Goal: Information Seeking & Learning: Learn about a topic

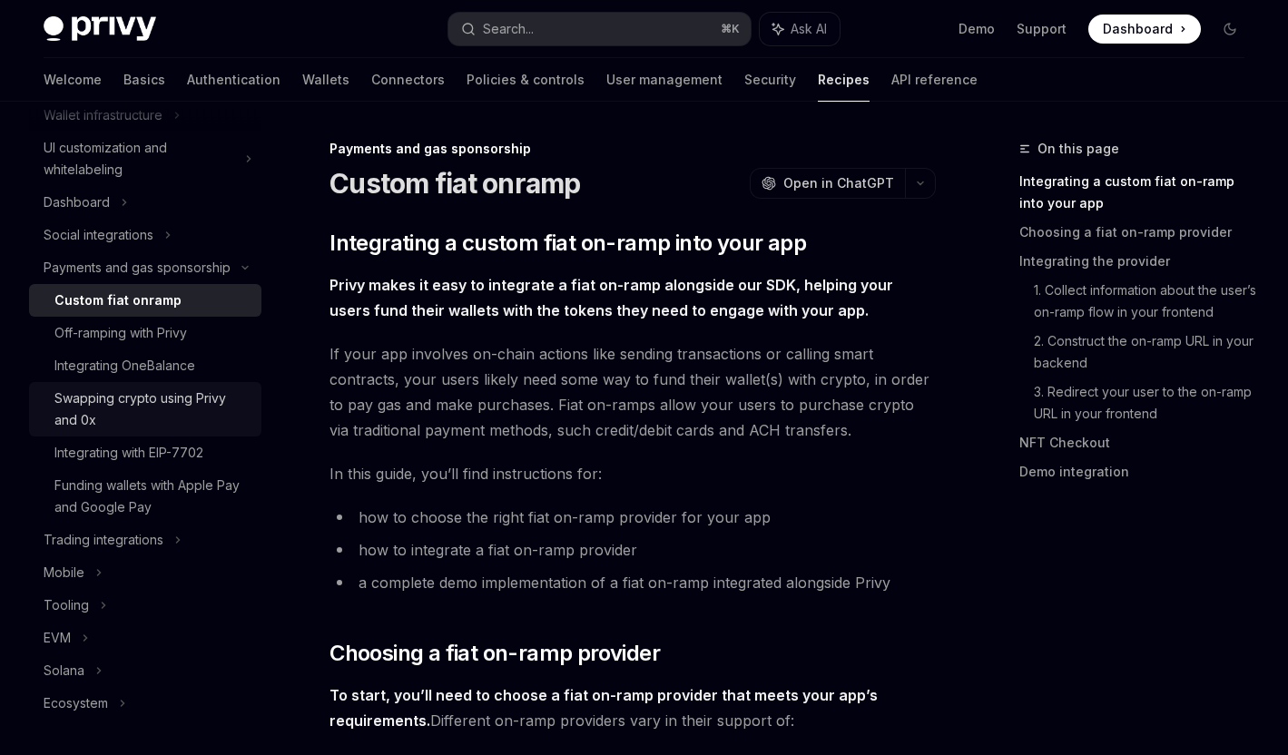
scroll to position [158, 0]
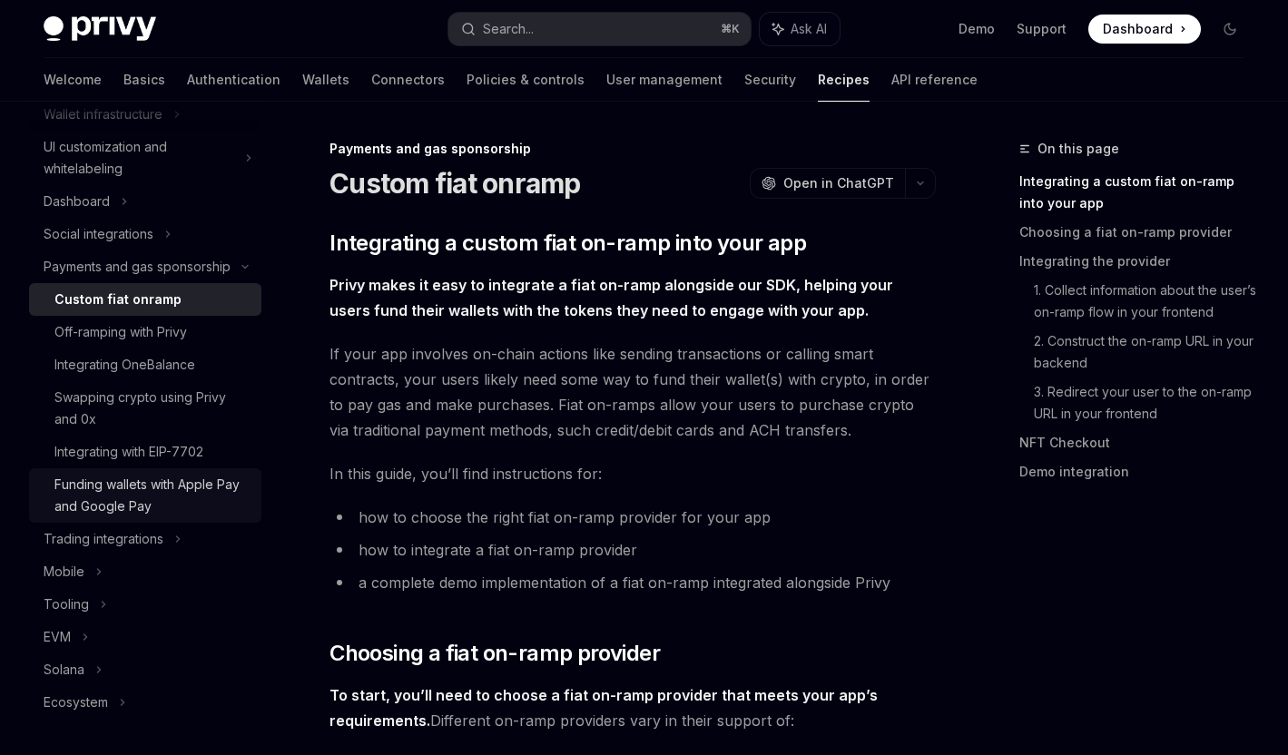
click at [151, 489] on div "Funding wallets with Apple Pay and Google Pay" at bounding box center [152, 496] width 196 height 44
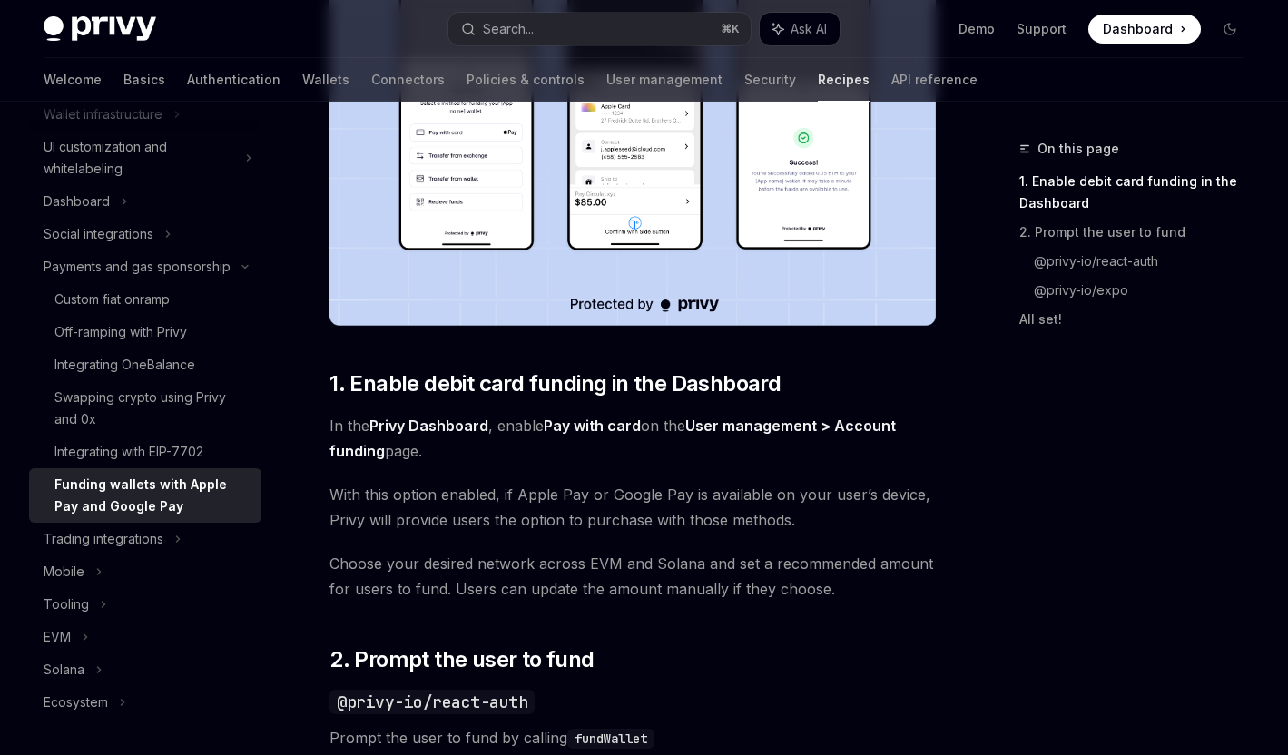
scroll to position [544, 0]
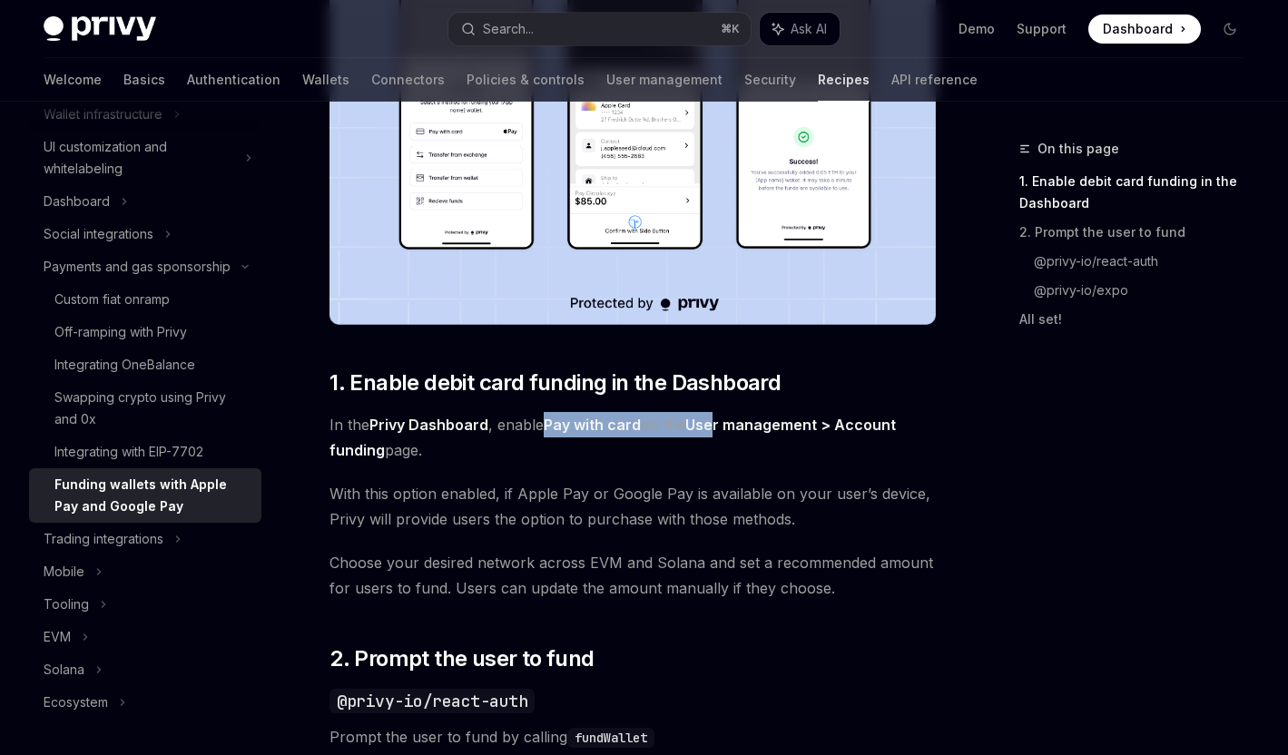
drag, startPoint x: 543, startPoint y: 427, endPoint x: 721, endPoint y: 433, distance: 178.0
click at [720, 432] on span "In the Privy Dashboard , enable Pay with card on the User management > Account …" at bounding box center [632, 437] width 606 height 51
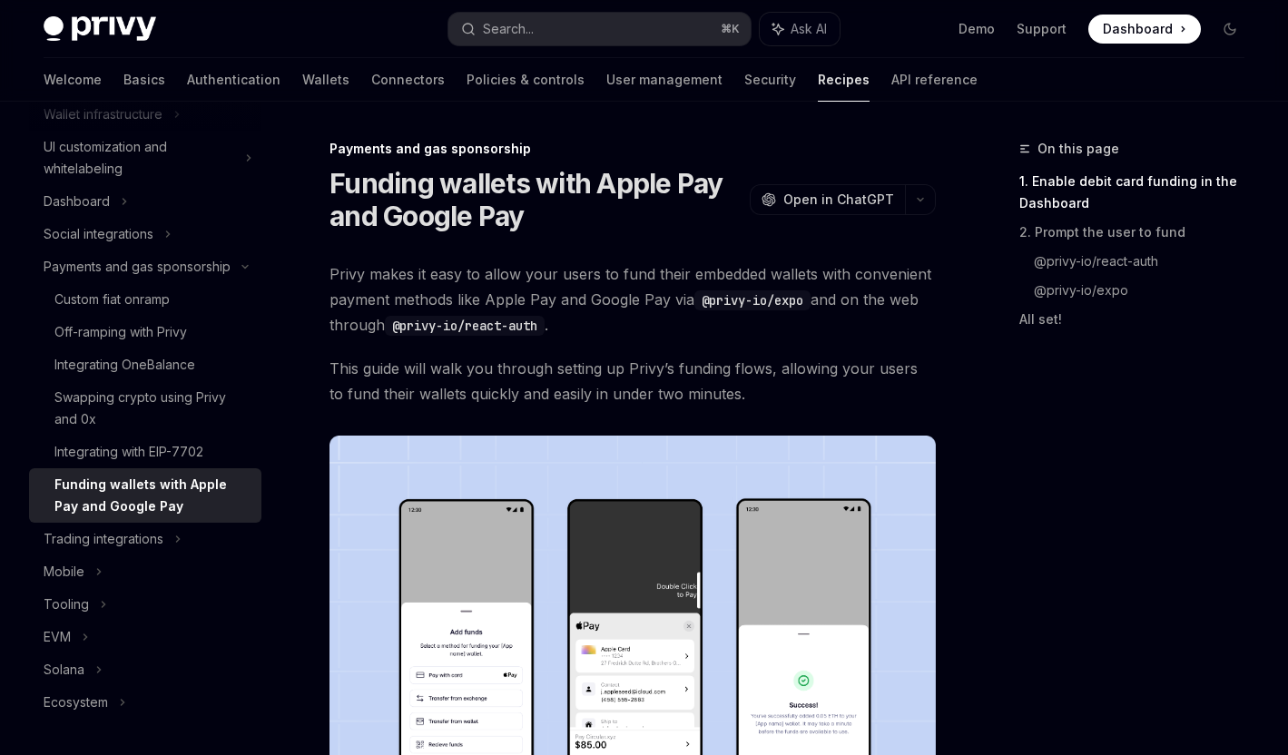
scroll to position [201, 0]
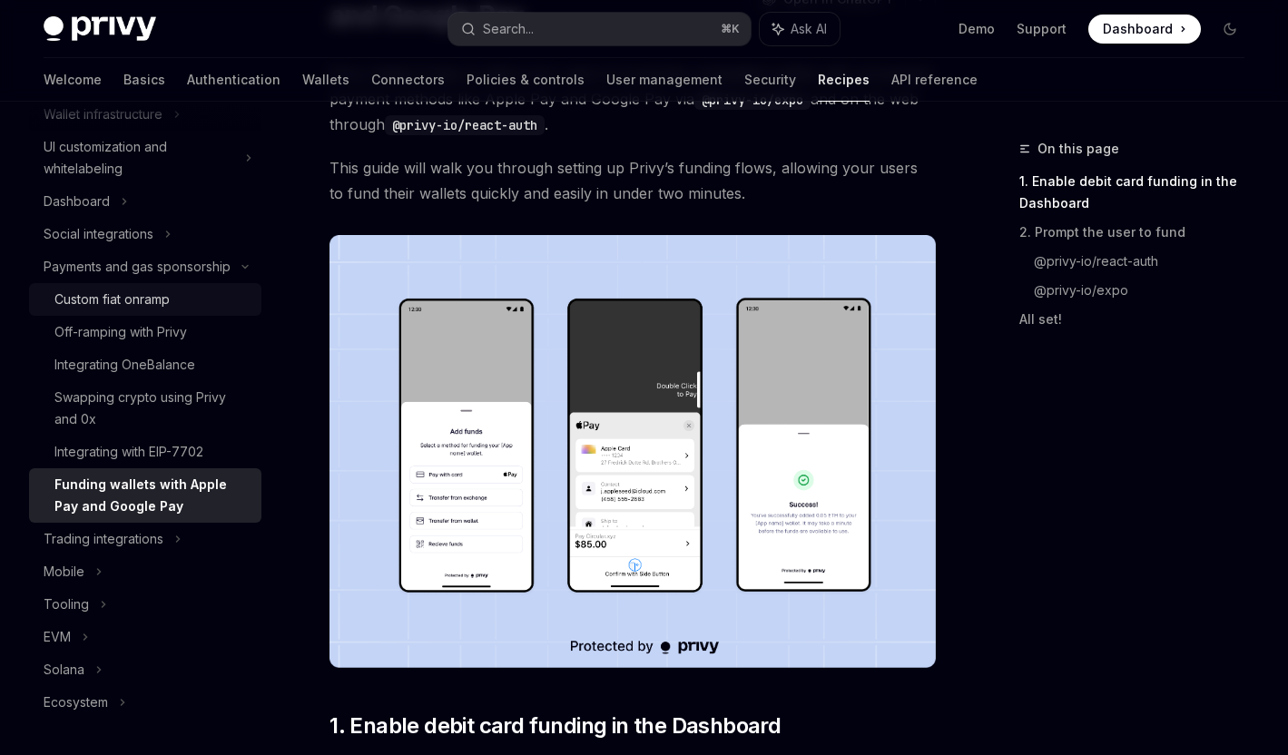
click at [74, 299] on div "Custom fiat onramp" at bounding box center [111, 300] width 115 height 22
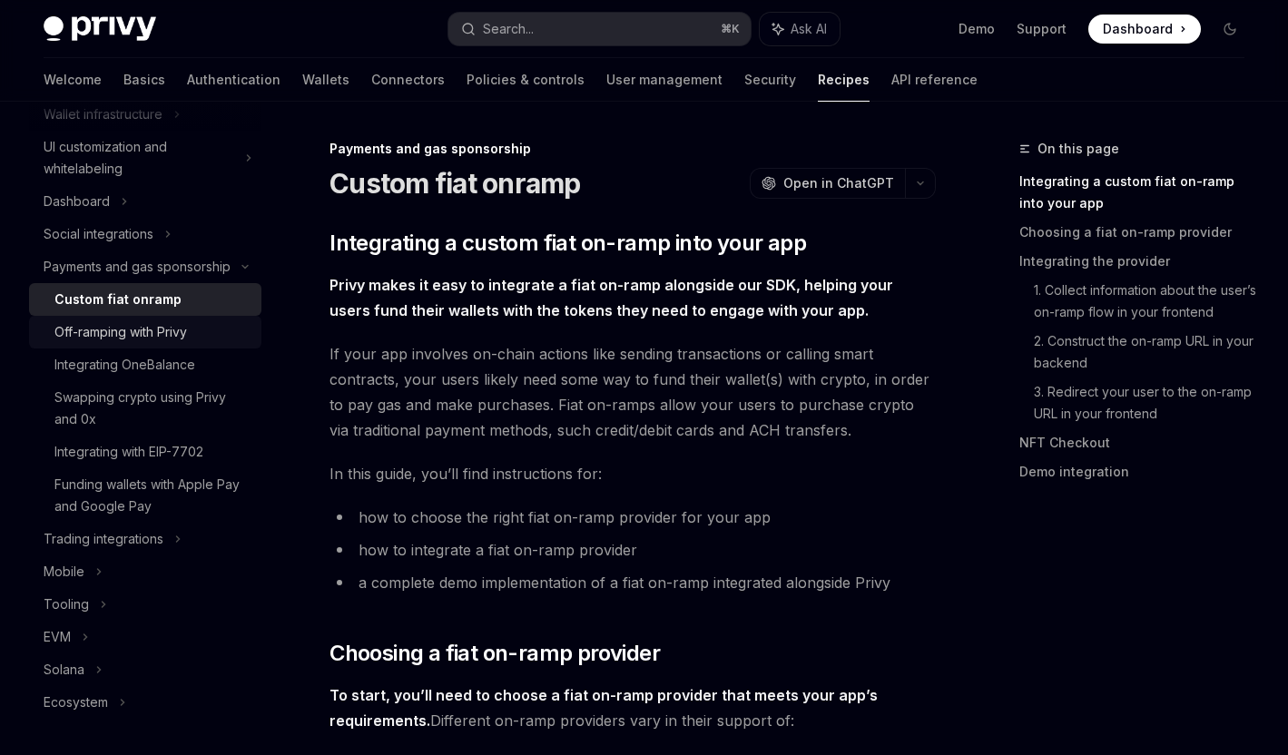
click at [144, 335] on div "Off-ramping with Privy" at bounding box center [120, 332] width 133 height 22
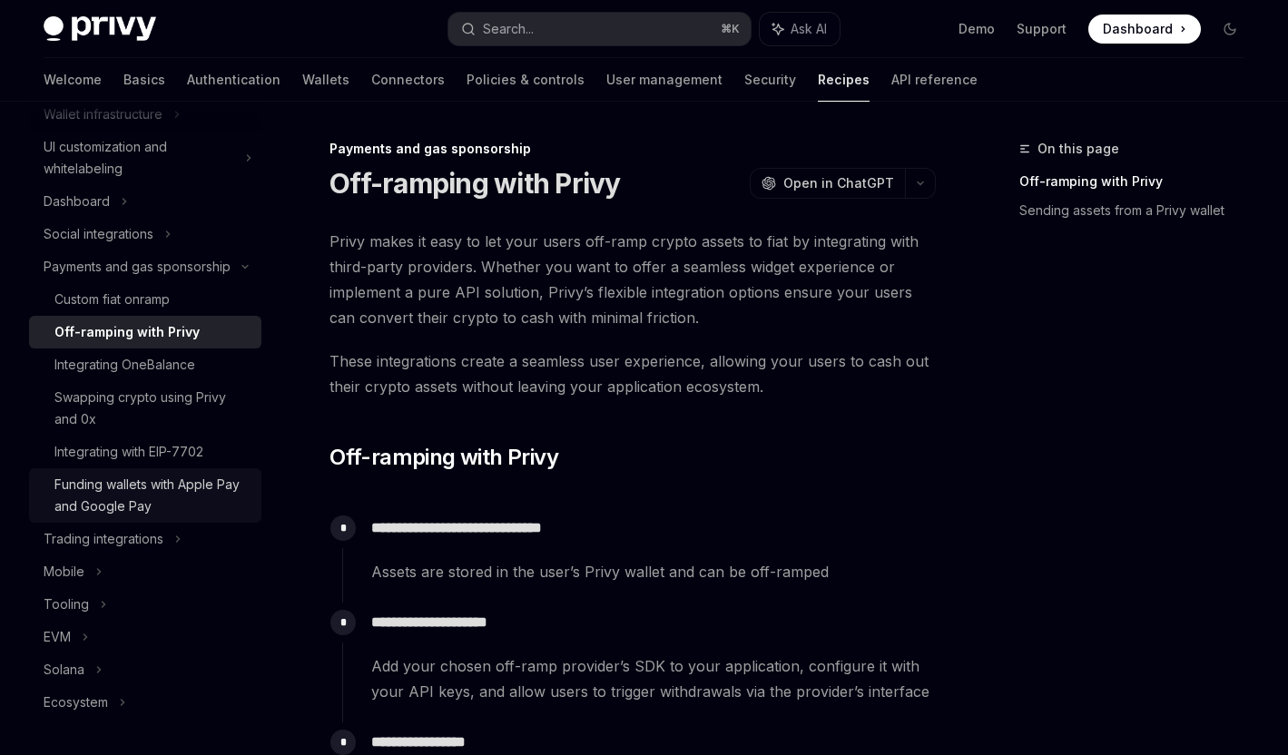
click at [133, 508] on div "Funding wallets with Apple Pay and Google Pay" at bounding box center [152, 496] width 196 height 44
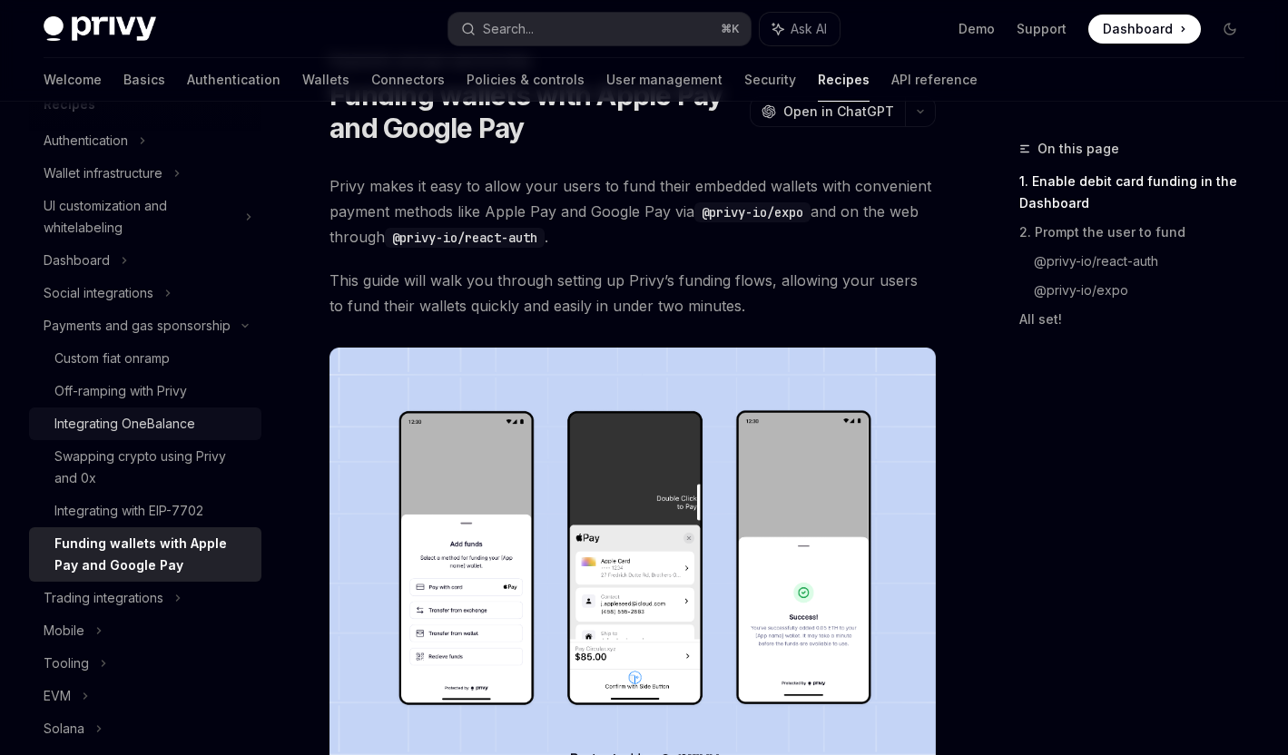
scroll to position [97, 0]
click at [150, 260] on div "Dashboard" at bounding box center [145, 262] width 232 height 33
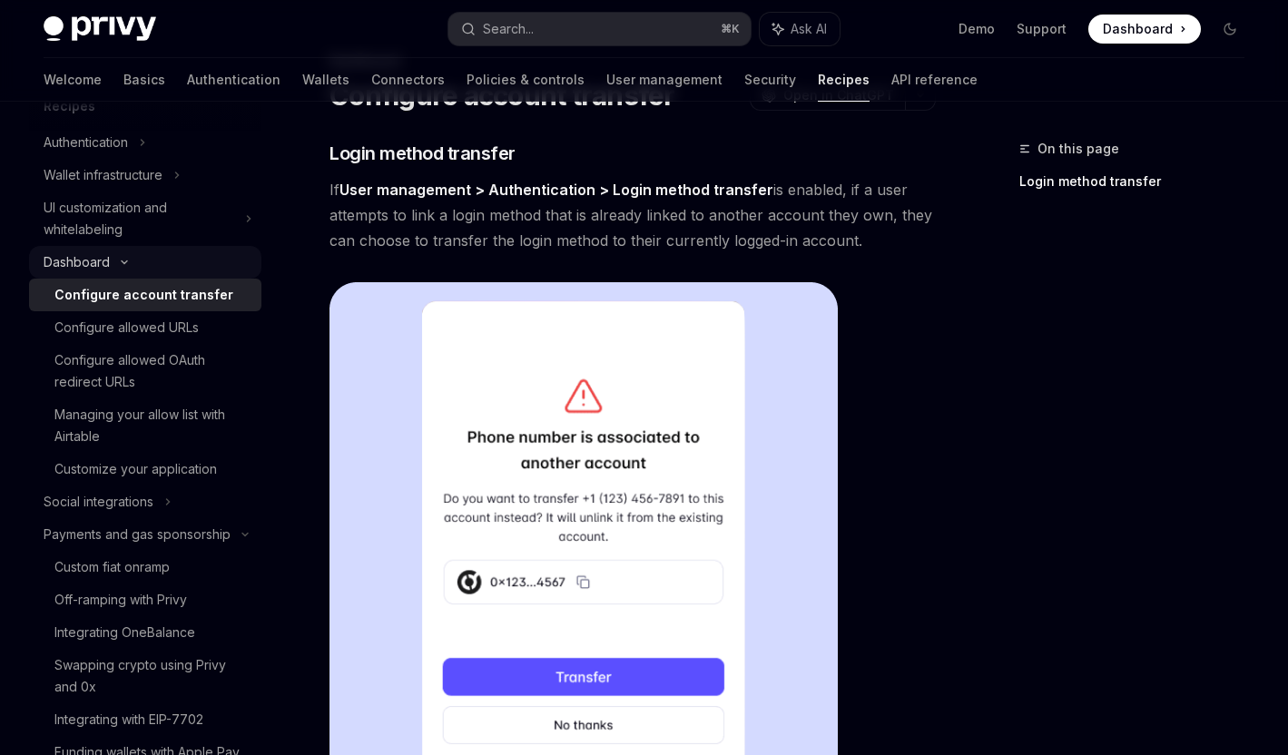
click at [150, 260] on div "Dashboard" at bounding box center [145, 262] width 232 height 33
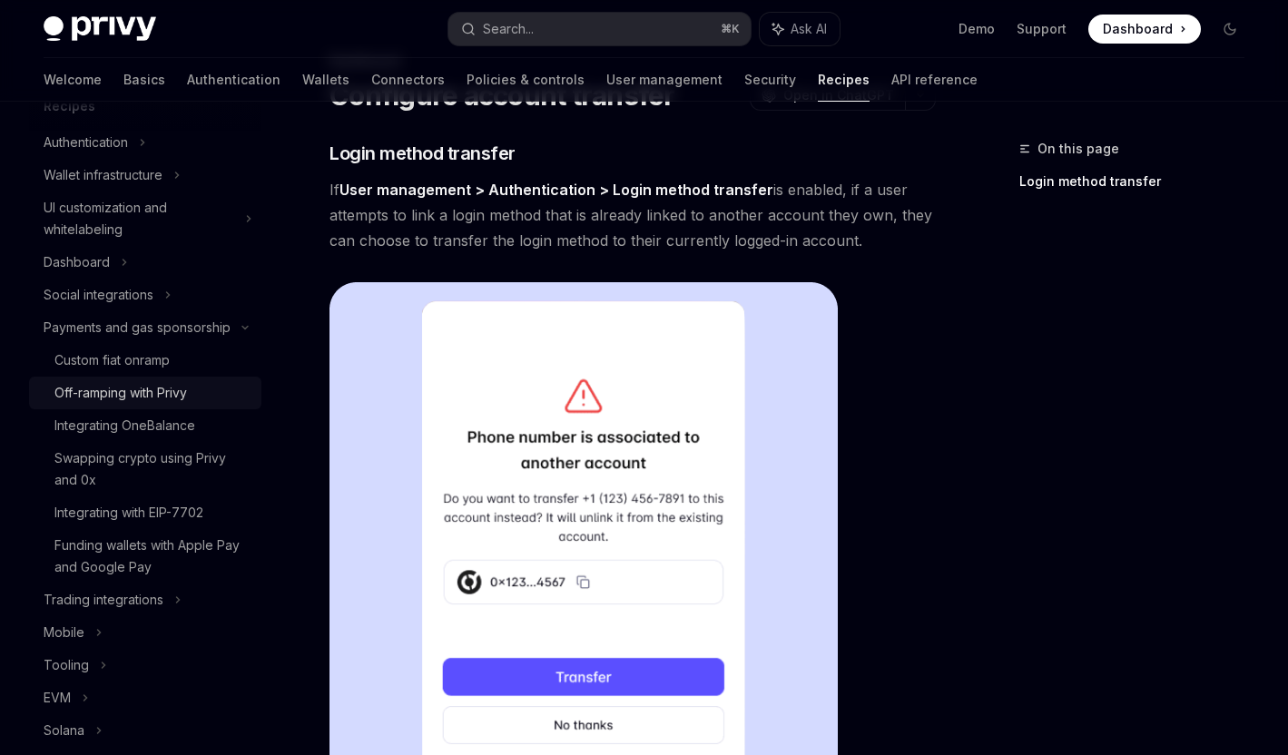
click at [182, 393] on div "Off-ramping with Privy" at bounding box center [120, 393] width 133 height 22
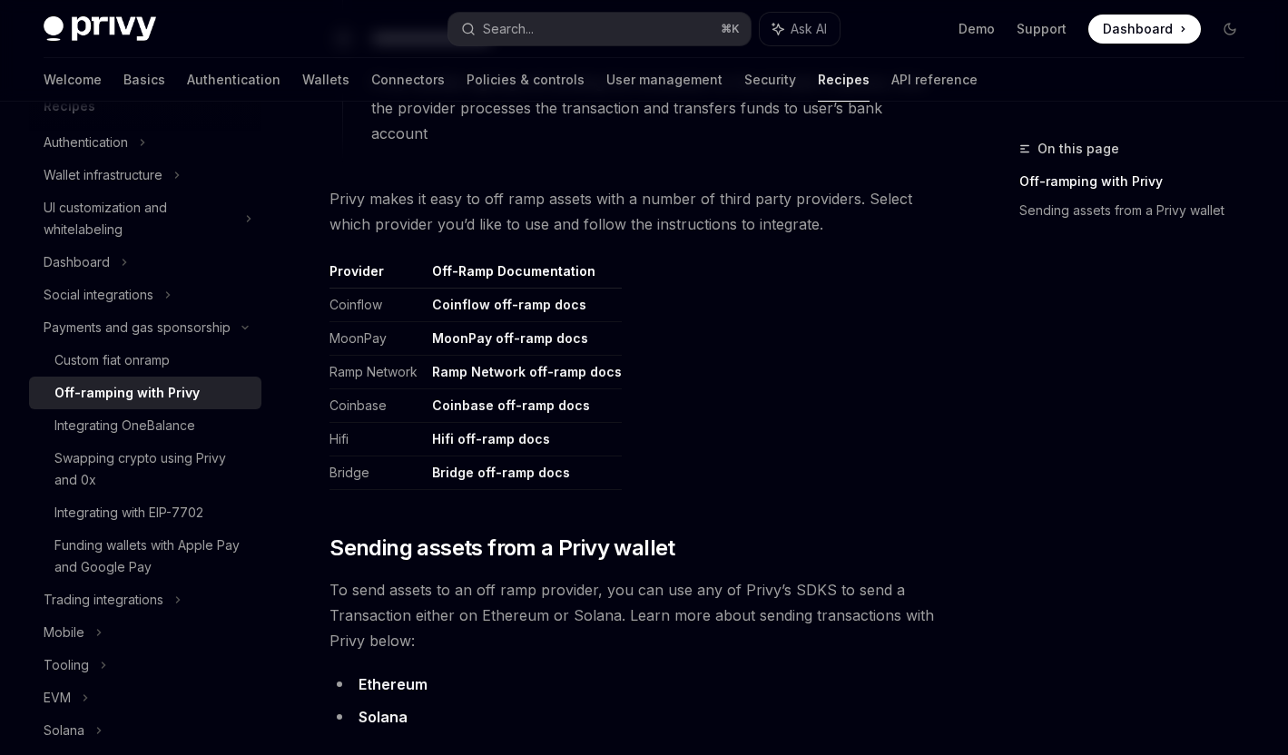
scroll to position [1042, 0]
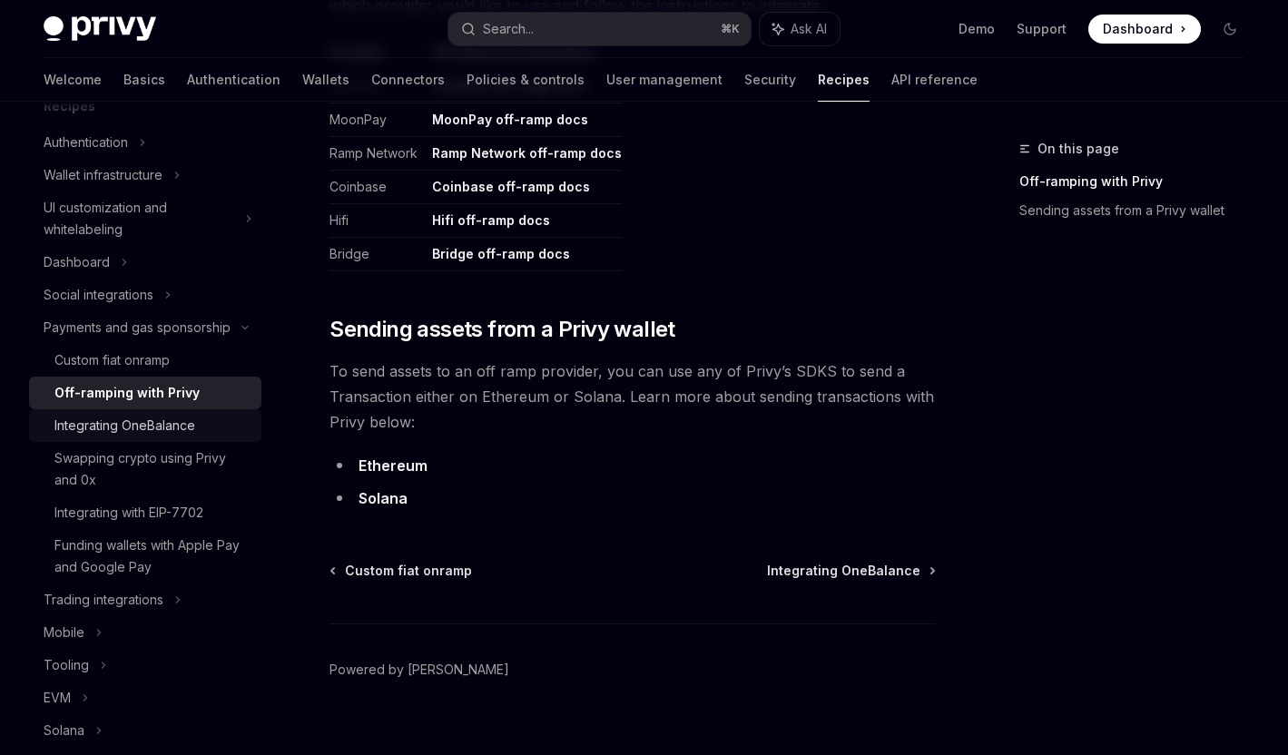
click at [167, 426] on div "Integrating OneBalance" at bounding box center [124, 426] width 141 height 22
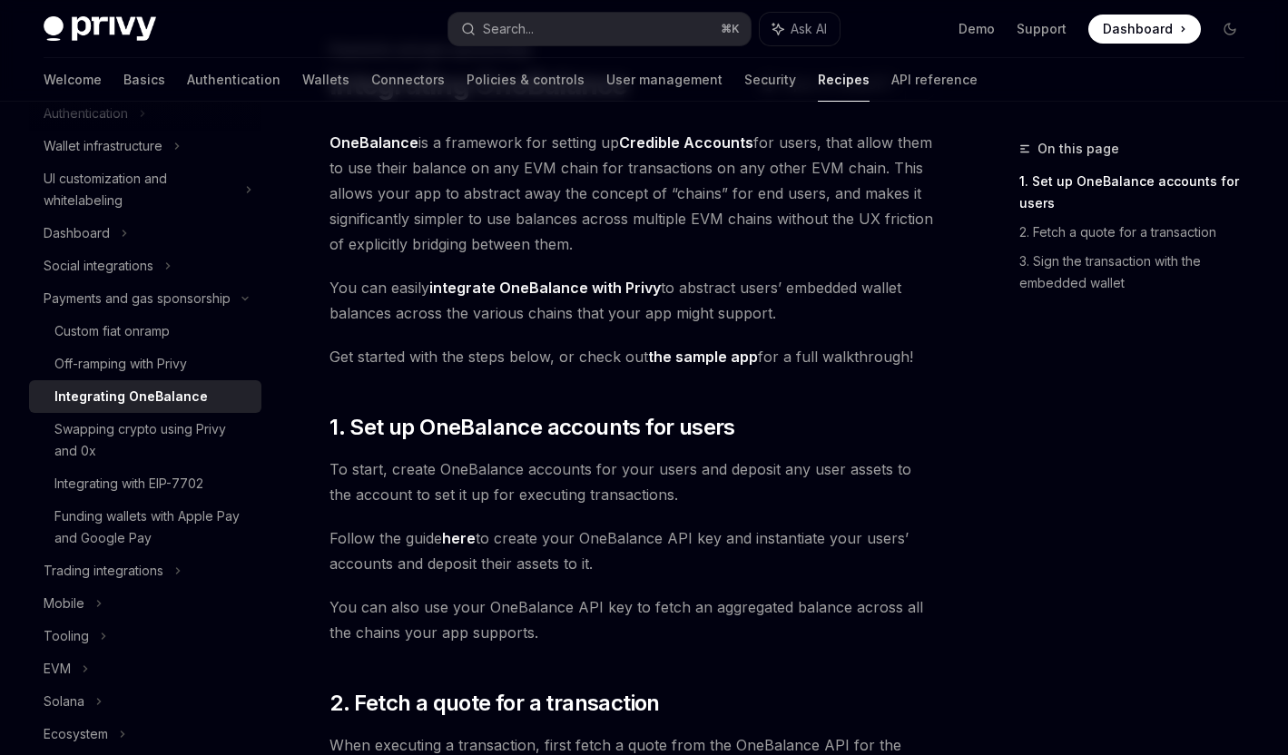
scroll to position [148, 0]
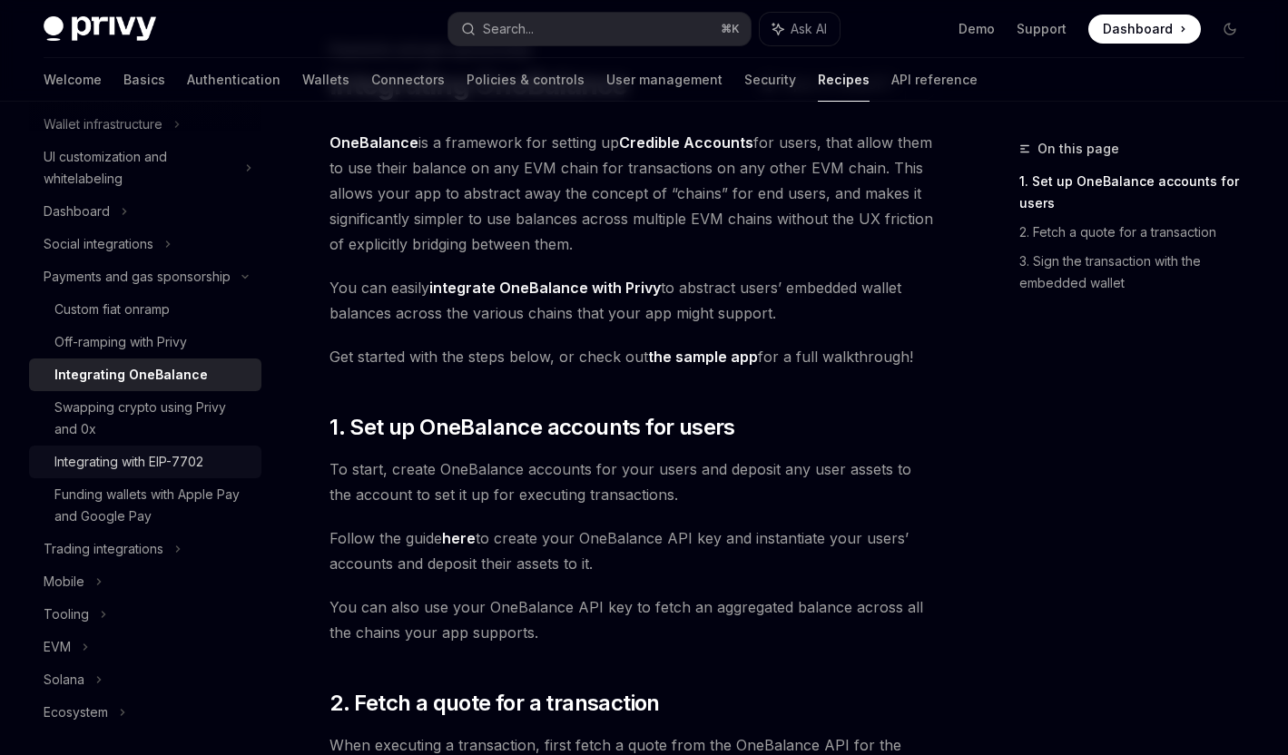
click at [191, 467] on div "Integrating with EIP-7702" at bounding box center [128, 462] width 149 height 22
type textarea "*"
